Goal: Entertainment & Leisure: Consume media (video, audio)

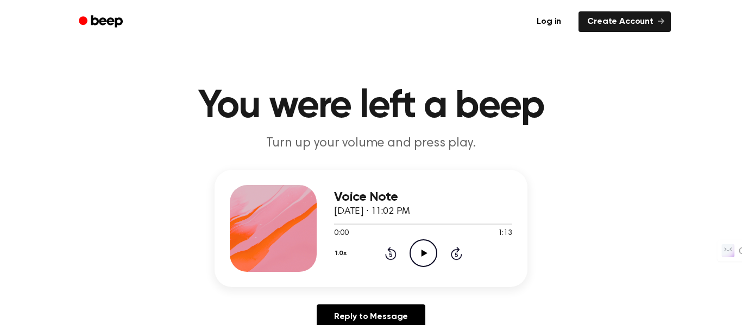
click at [409, 252] on icon "Play Audio" at bounding box center [423, 253] width 28 height 28
click at [424, 255] on icon "Play Audio" at bounding box center [423, 253] width 28 height 28
drag, startPoint x: 375, startPoint y: 228, endPoint x: 357, endPoint y: 224, distance: 17.8
click at [357, 224] on div at bounding box center [423, 223] width 178 height 9
click at [379, 318] on link "Reply to Message" at bounding box center [370, 317] width 109 height 25
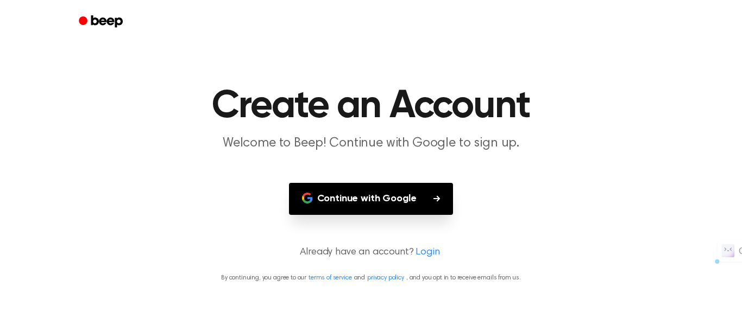
click at [382, 205] on button "Continue with Google" at bounding box center [371, 199] width 164 height 32
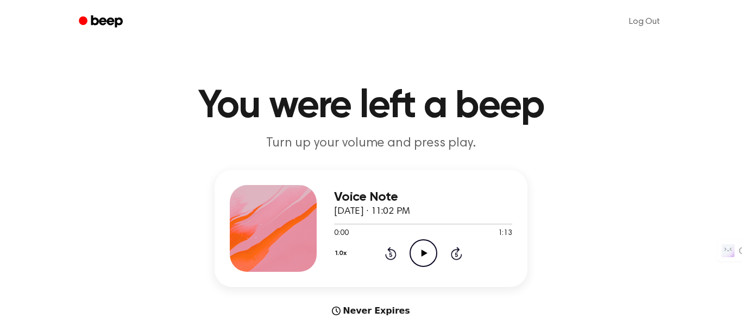
click at [428, 259] on icon "Play Audio" at bounding box center [423, 253] width 28 height 28
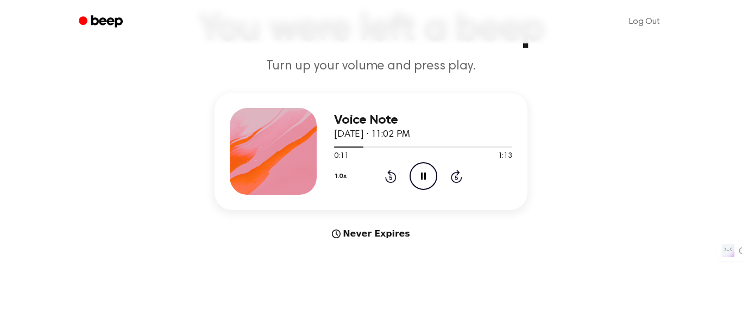
scroll to position [61, 0]
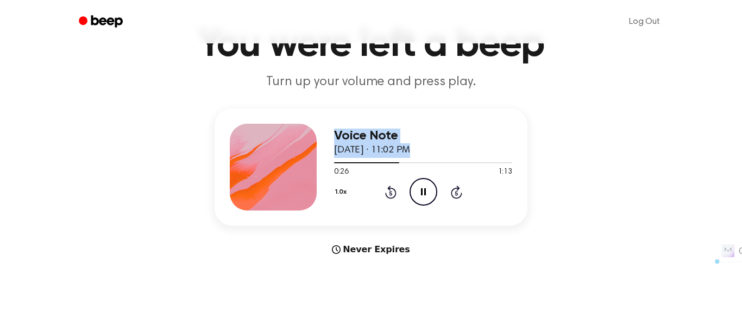
drag, startPoint x: 395, startPoint y: 163, endPoint x: 267, endPoint y: 211, distance: 136.0
click at [269, 209] on div "Voice Note September 14, 2025 · 11:02 PM 0:26 1:13 Your browser does not suppor…" at bounding box center [370, 167] width 313 height 117
click at [590, 164] on div "Voice Note September 14, 2025 · 11:02 PM 0:27 1:13 Your browser does not suppor…" at bounding box center [370, 183] width 715 height 148
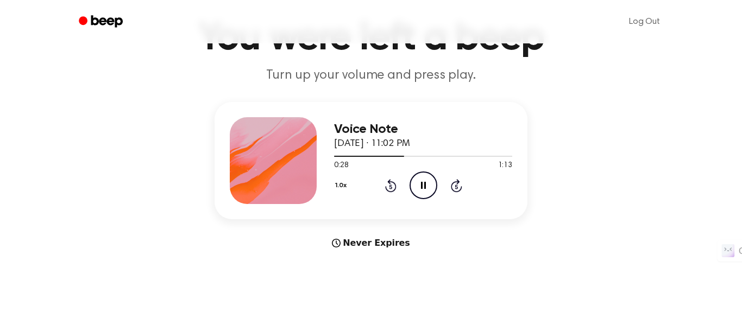
scroll to position [72, 0]
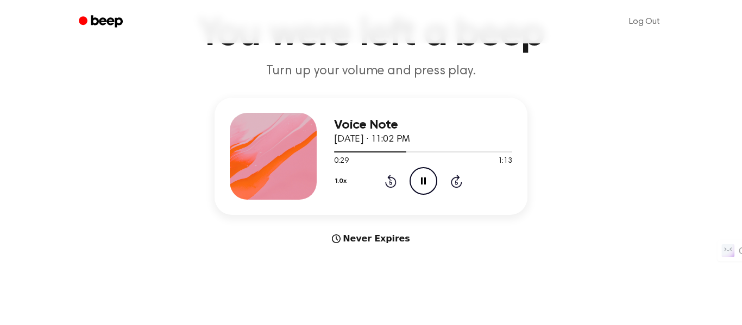
click at [383, 179] on div "1.0x Rewind 5 seconds Pause Audio Skip 5 seconds" at bounding box center [423, 181] width 178 height 28
click at [401, 183] on div "1.0x Rewind 5 seconds Pause Audio Skip 5 seconds" at bounding box center [423, 181] width 178 height 28
click at [391, 178] on icon at bounding box center [390, 181] width 11 height 13
click at [377, 169] on div "1.0x Rewind 5 seconds Pause Audio Skip 5 seconds" at bounding box center [423, 181] width 178 height 28
click at [388, 180] on icon "Rewind 5 seconds" at bounding box center [390, 181] width 12 height 14
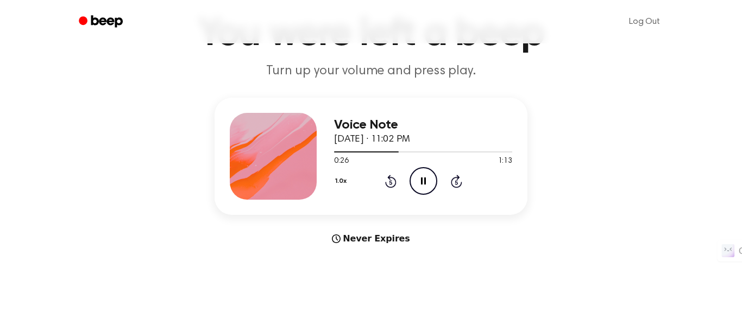
click at [392, 186] on icon at bounding box center [390, 181] width 11 height 13
click at [387, 178] on icon at bounding box center [390, 181] width 11 height 13
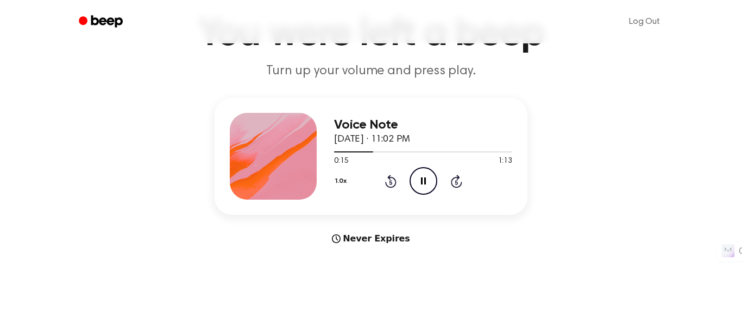
click at [387, 178] on icon at bounding box center [390, 181] width 11 height 13
click at [390, 182] on icon "Rewind 5 seconds" at bounding box center [390, 181] width 12 height 14
click at [388, 186] on icon "Rewind 5 seconds" at bounding box center [390, 181] width 12 height 14
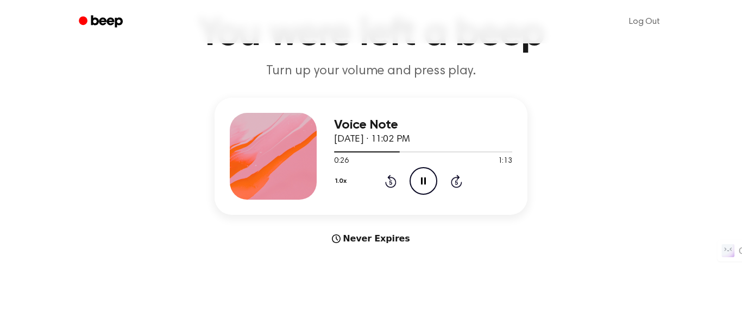
click at [388, 186] on icon "Rewind 5 seconds" at bounding box center [390, 181] width 12 height 14
click at [384, 180] on icon "Rewind 5 seconds" at bounding box center [390, 181] width 12 height 14
drag, startPoint x: 390, startPoint y: 176, endPoint x: 382, endPoint y: 182, distance: 9.3
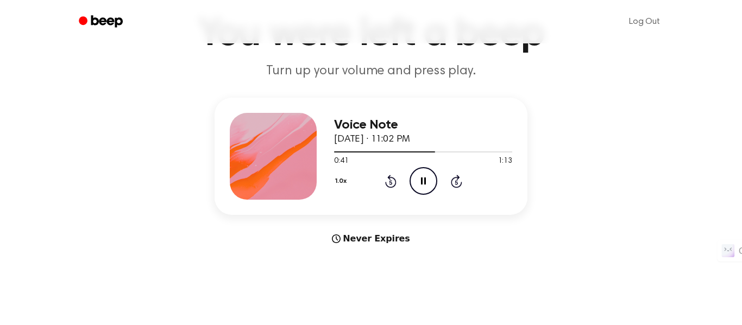
click at [382, 182] on div "1.0x Rewind 5 seconds Pause Audio Skip 5 seconds" at bounding box center [423, 181] width 178 height 28
click at [392, 180] on icon "Rewind 5 seconds" at bounding box center [390, 181] width 12 height 14
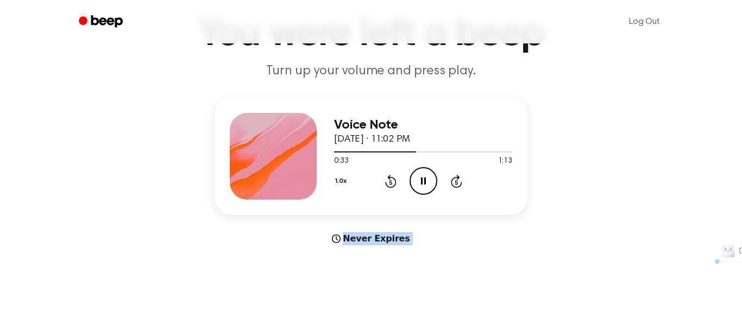
click at [392, 180] on icon "Rewind 5 seconds" at bounding box center [390, 181] width 12 height 14
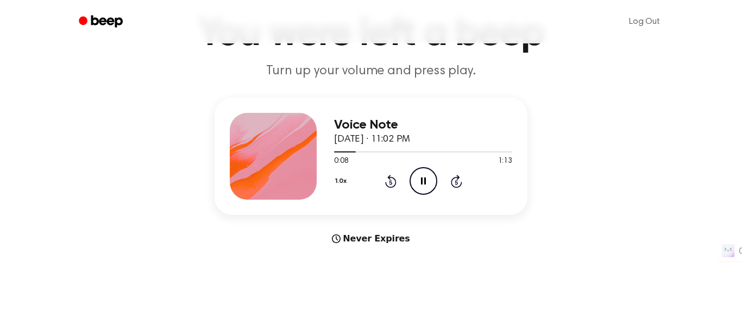
click at [392, 180] on icon "Rewind 5 seconds" at bounding box center [390, 181] width 12 height 14
click at [392, 179] on icon at bounding box center [390, 181] width 11 height 13
click at [391, 179] on icon "Rewind 5 seconds" at bounding box center [390, 181] width 12 height 14
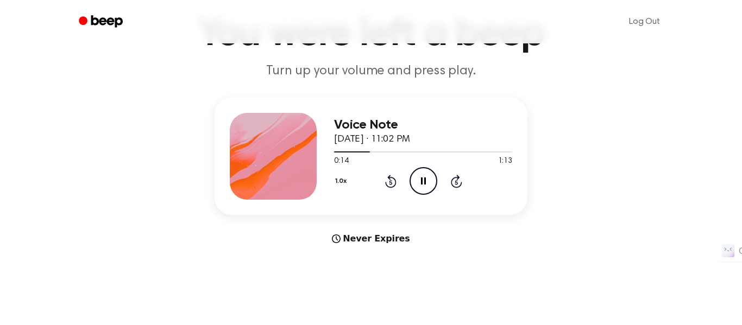
click at [389, 177] on icon at bounding box center [390, 181] width 11 height 13
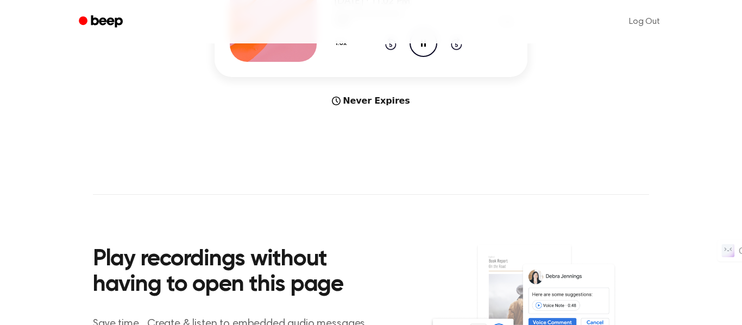
scroll to position [115, 0]
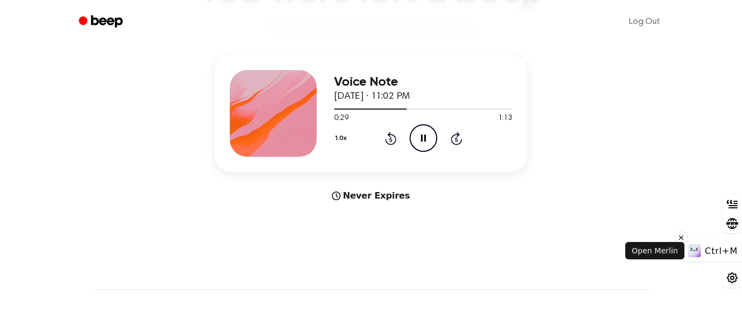
click at [735, 258] on div "Ctrl+M" at bounding box center [712, 251] width 59 height 22
click at [733, 249] on span "Ctrl+M" at bounding box center [721, 249] width 33 height 10
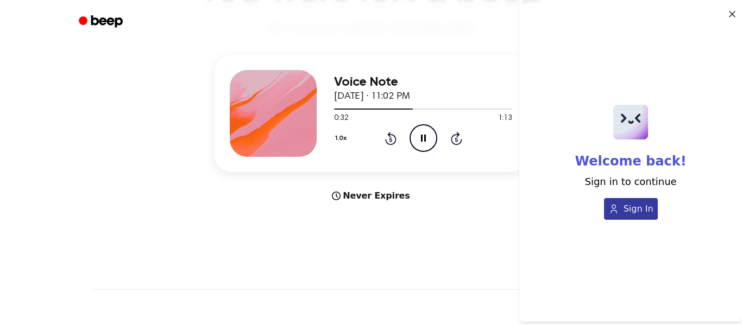
click at [625, 215] on span "Sign In" at bounding box center [638, 208] width 30 height 13
click at [730, 10] on icon "button" at bounding box center [731, 14] width 11 height 13
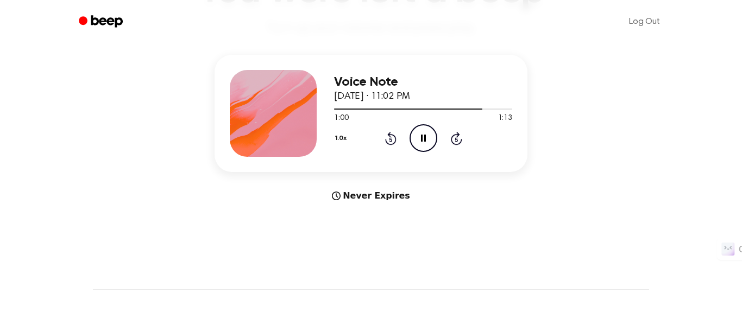
click at [390, 138] on icon "Rewind 5 seconds" at bounding box center [390, 138] width 12 height 14
click at [390, 139] on icon at bounding box center [390, 139] width 3 height 4
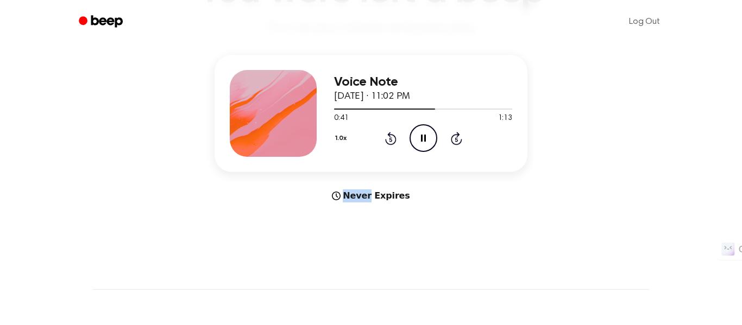
click at [390, 139] on icon at bounding box center [390, 139] width 3 height 4
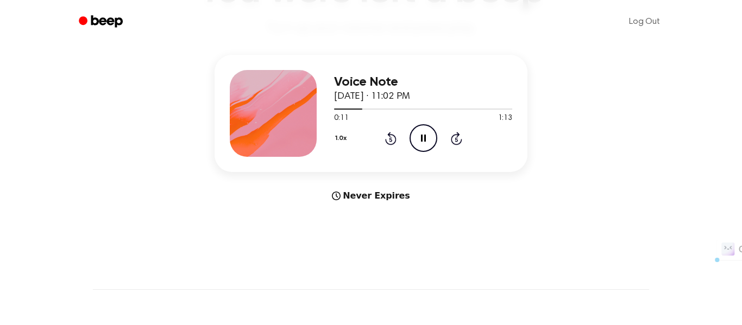
click at [390, 139] on icon at bounding box center [390, 139] width 3 height 4
click at [426, 132] on icon "Pause Audio" at bounding box center [423, 138] width 28 height 28
click at [426, 132] on icon "Play Audio" at bounding box center [423, 138] width 28 height 28
click at [426, 132] on icon "Pause Audio" at bounding box center [423, 138] width 28 height 28
click at [426, 132] on icon "Play Audio" at bounding box center [423, 138] width 28 height 28
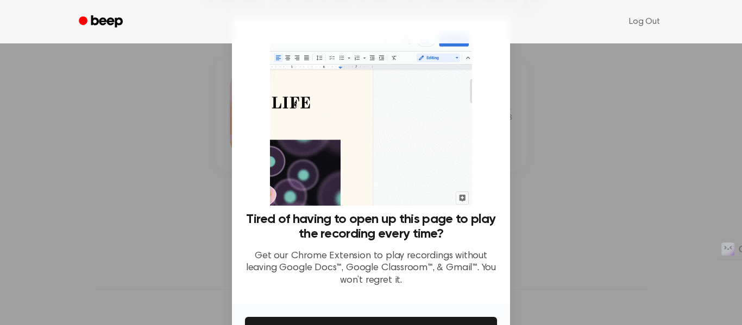
click at [565, 140] on div at bounding box center [371, 162] width 742 height 325
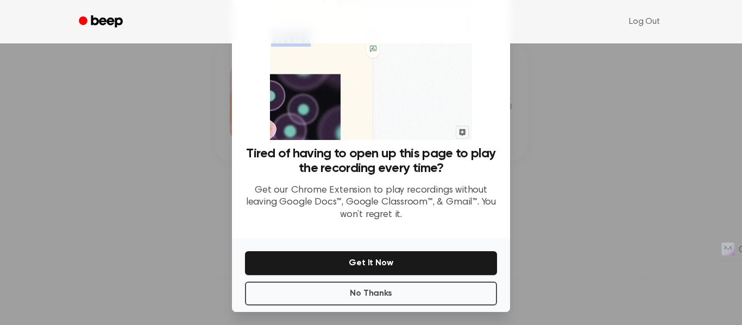
scroll to position [70, 0]
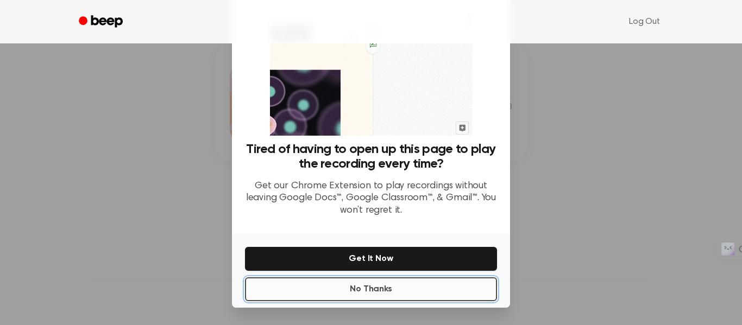
click at [426, 291] on button "No Thanks" at bounding box center [371, 289] width 252 height 24
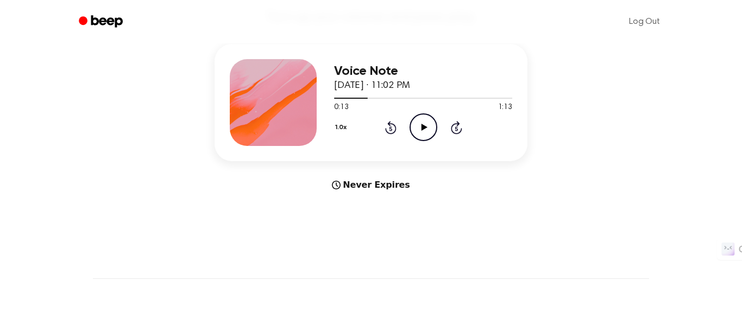
click at [411, 117] on icon "Play Audio" at bounding box center [423, 127] width 28 height 28
click at [427, 129] on icon "Pause Audio" at bounding box center [423, 127] width 28 height 28
click at [392, 130] on icon "Rewind 5 seconds" at bounding box center [390, 128] width 12 height 14
click at [411, 122] on circle at bounding box center [423, 127] width 27 height 27
click at [420, 116] on icon "Pause Audio" at bounding box center [423, 127] width 28 height 28
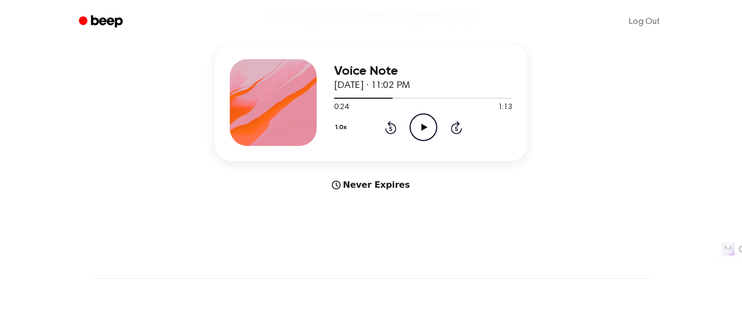
click at [389, 134] on icon at bounding box center [390, 127] width 11 height 13
click at [390, 134] on icon at bounding box center [390, 127] width 11 height 13
click at [428, 116] on circle at bounding box center [423, 127] width 27 height 27
click at [383, 123] on div "1.0x Rewind 5 seconds Pause Audio Skip 5 seconds" at bounding box center [423, 127] width 178 height 28
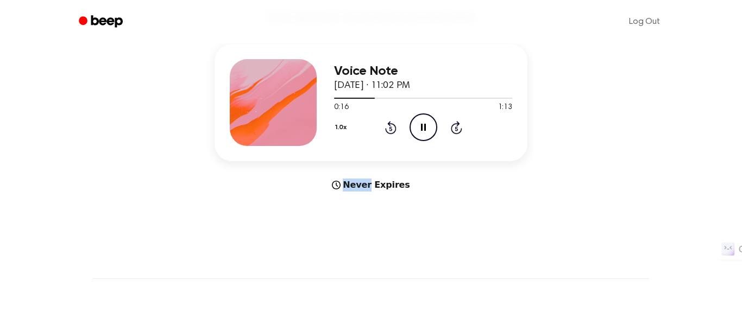
click at [383, 123] on div "1.0x Rewind 5 seconds Pause Audio Skip 5 seconds" at bounding box center [423, 127] width 178 height 28
click at [397, 131] on div "1.0x Rewind 5 seconds Pause Audio Skip 5 seconds" at bounding box center [423, 127] width 178 height 28
click at [394, 130] on icon at bounding box center [390, 127] width 11 height 13
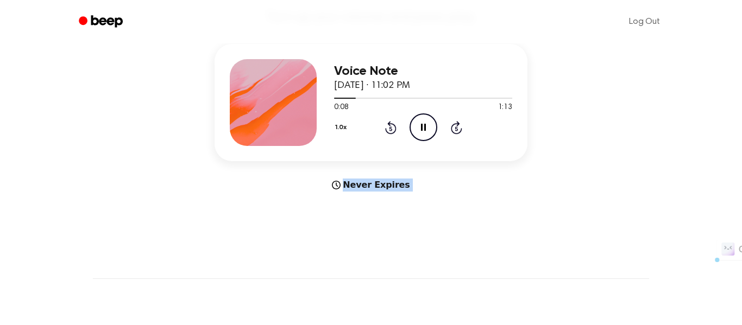
click at [394, 130] on icon at bounding box center [390, 127] width 11 height 13
drag, startPoint x: 452, startPoint y: 97, endPoint x: 346, endPoint y: 92, distance: 105.9
click at [346, 92] on div "Voice Note September 14, 2025 · 11:02 PM 0:49 1:13 Your browser does not suppor…" at bounding box center [423, 102] width 178 height 87
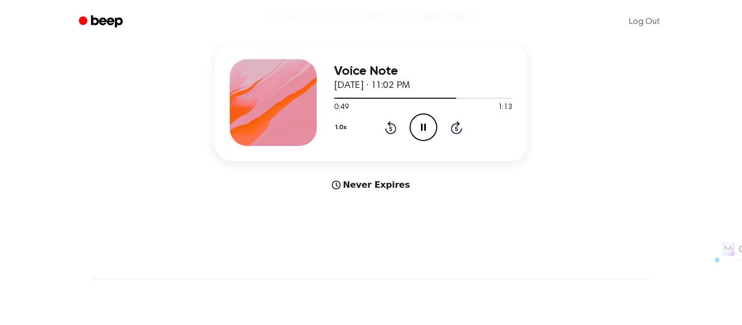
click at [382, 116] on div "1.0x Rewind 5 seconds Pause Audio Skip 5 seconds" at bounding box center [423, 127] width 178 height 28
click at [390, 127] on icon at bounding box center [390, 128] width 3 height 4
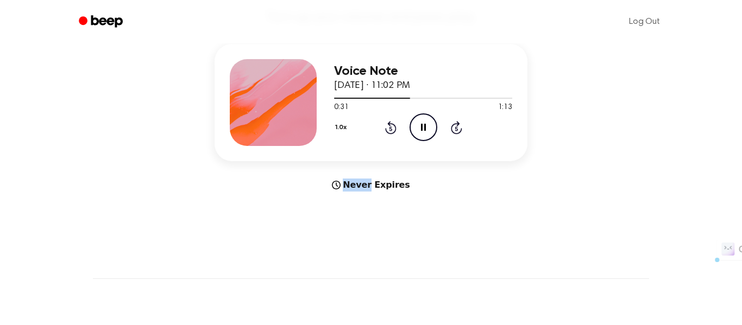
click at [390, 127] on icon at bounding box center [390, 128] width 3 height 4
drag, startPoint x: 399, startPoint y: 122, endPoint x: 392, endPoint y: 127, distance: 8.6
click at [399, 122] on div "1.0x Rewind 5 seconds Pause Audio Skip 5 seconds" at bounding box center [423, 127] width 178 height 28
click at [391, 128] on icon "Rewind 5 seconds" at bounding box center [390, 128] width 12 height 14
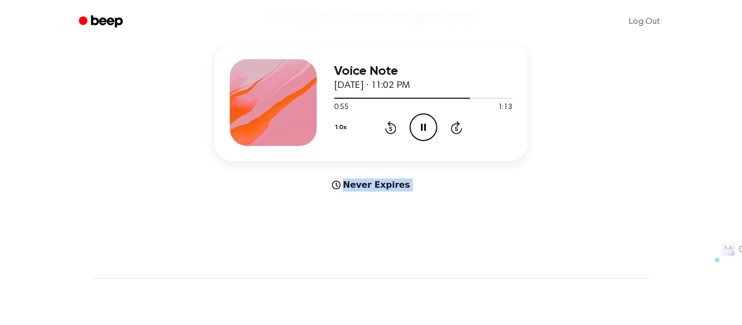
click at [391, 128] on icon "Rewind 5 seconds" at bounding box center [390, 128] width 12 height 14
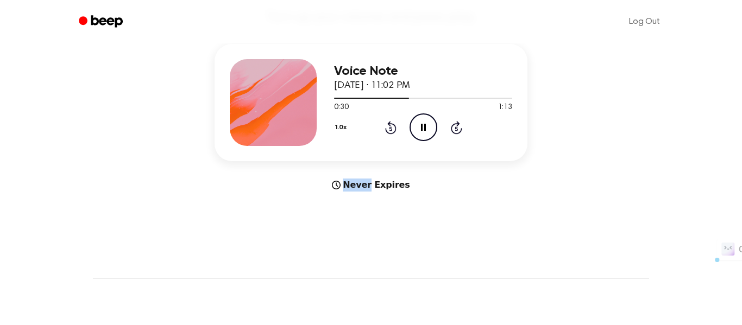
click at [391, 128] on icon "Rewind 5 seconds" at bounding box center [390, 128] width 12 height 14
click at [395, 125] on icon at bounding box center [390, 127] width 11 height 13
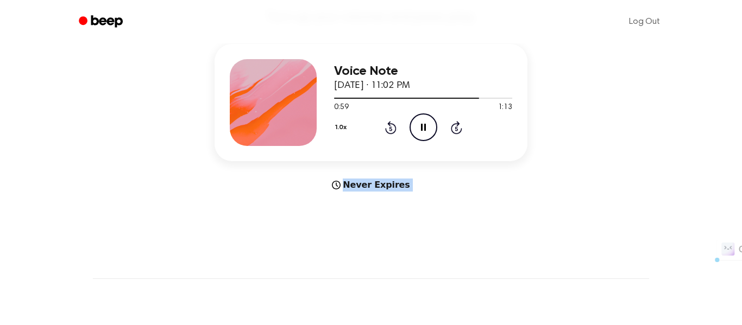
click at [395, 125] on icon at bounding box center [390, 127] width 11 height 13
click at [391, 126] on icon "Rewind 5 seconds" at bounding box center [390, 128] width 12 height 14
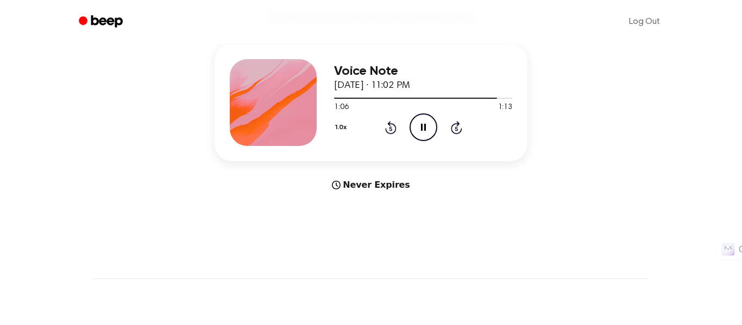
click at [393, 123] on icon "Rewind 5 seconds" at bounding box center [390, 128] width 12 height 14
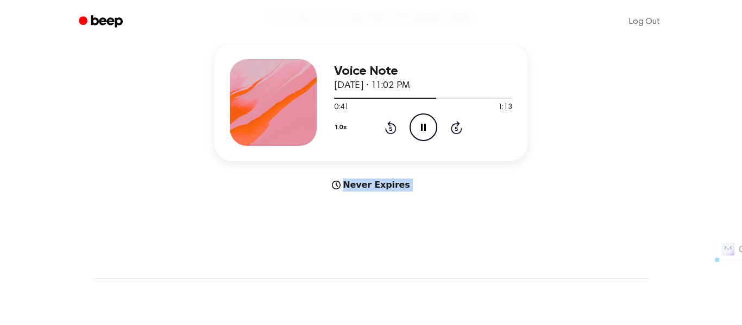
click at [393, 123] on icon "Rewind 5 seconds" at bounding box center [390, 128] width 12 height 14
click at [390, 133] on icon at bounding box center [390, 127] width 11 height 13
click at [392, 130] on icon "Rewind 5 seconds" at bounding box center [390, 128] width 12 height 14
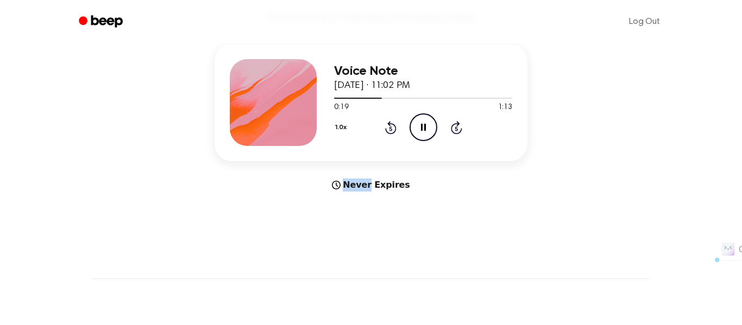
click at [392, 130] on icon "Rewind 5 seconds" at bounding box center [390, 128] width 12 height 14
